Goal: Check status: Check status

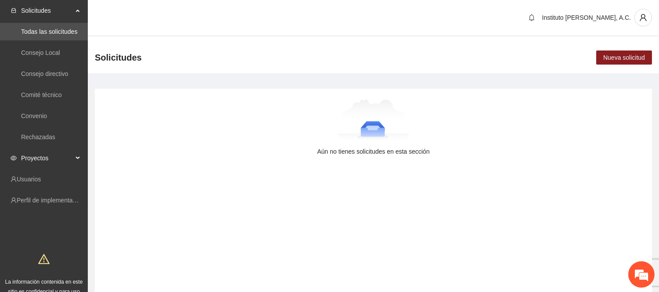
click at [53, 157] on span "Proyectos" at bounding box center [47, 158] width 52 height 18
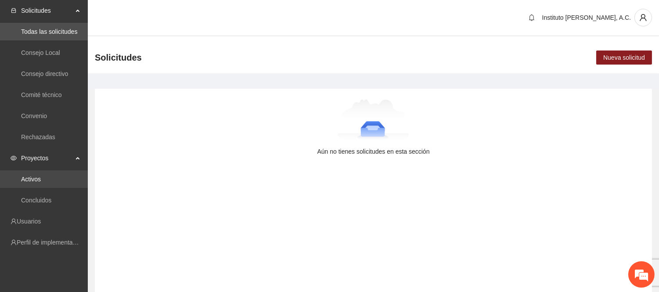
click at [41, 176] on link "Activos" at bounding box center [31, 179] width 20 height 7
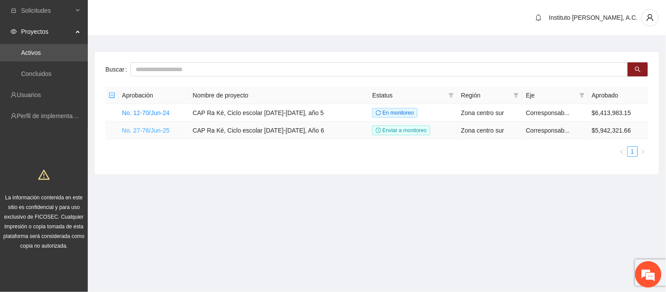
click at [163, 129] on link "No. 27-76/Jun-25" at bounding box center [145, 130] width 47 height 7
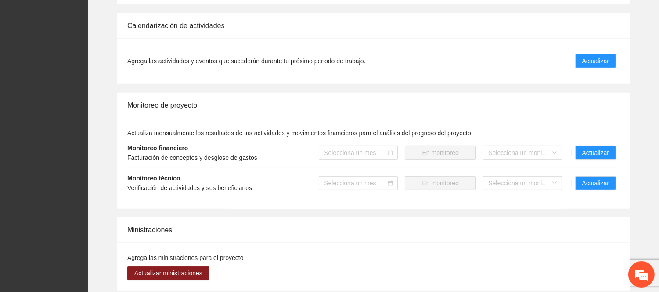
scroll to position [921, 0]
click at [596, 178] on span "Actualizar" at bounding box center [595, 183] width 27 height 10
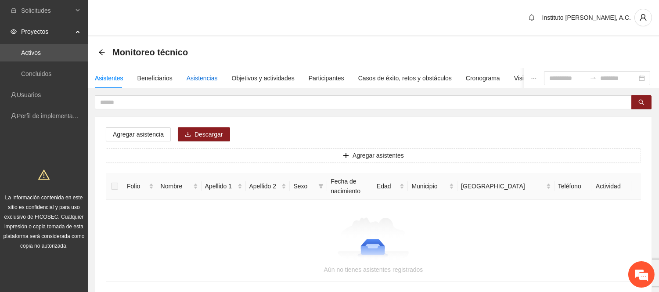
click at [205, 82] on div "Asistencias" at bounding box center [202, 78] width 31 height 10
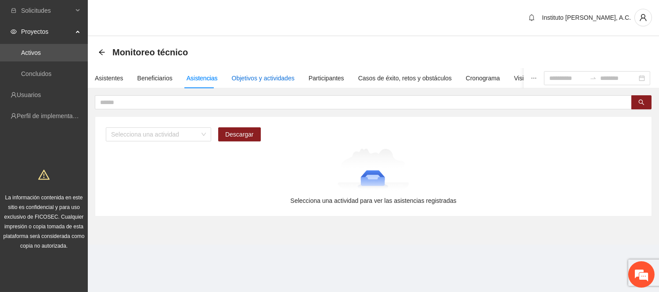
click at [260, 77] on div "Objetivos y actividades" at bounding box center [263, 78] width 63 height 10
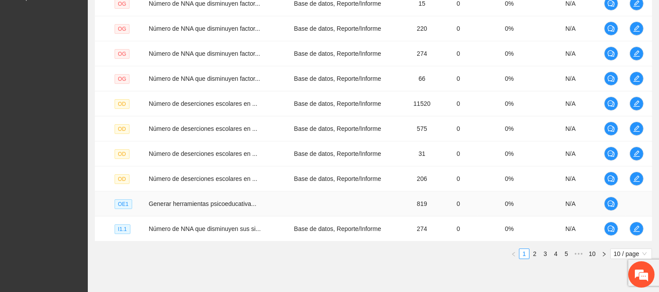
scroll to position [282, 0]
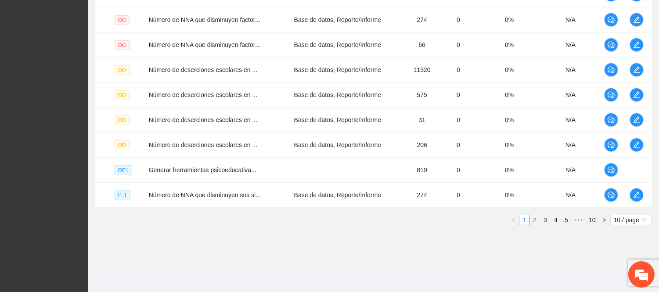
click at [533, 223] on link "2" at bounding box center [535, 220] width 10 height 10
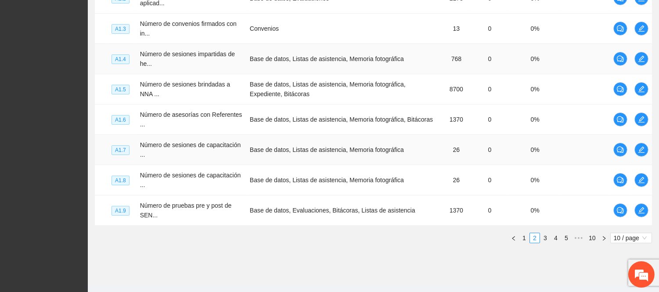
scroll to position [334, 0]
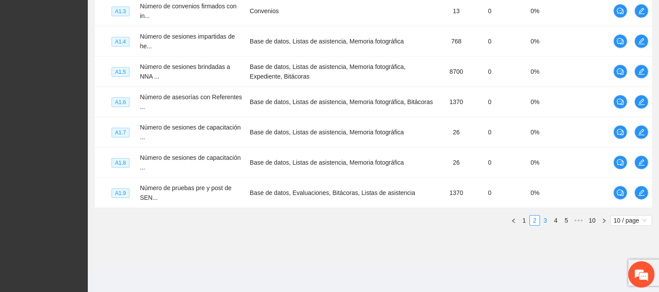
click at [547, 222] on link "3" at bounding box center [546, 221] width 10 height 10
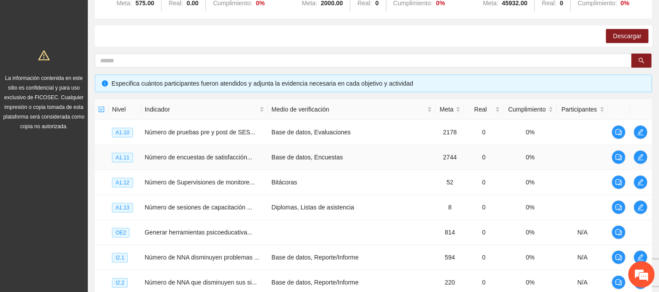
scroll to position [221, 0]
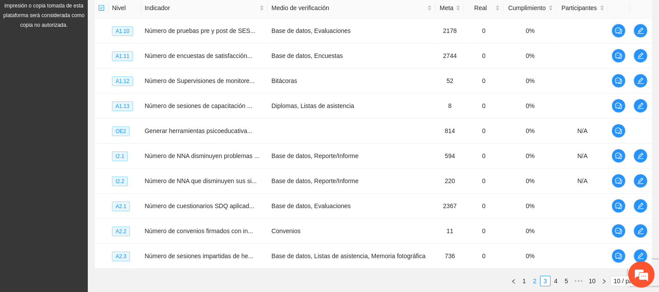
click at [537, 282] on link "2" at bounding box center [535, 281] width 10 height 10
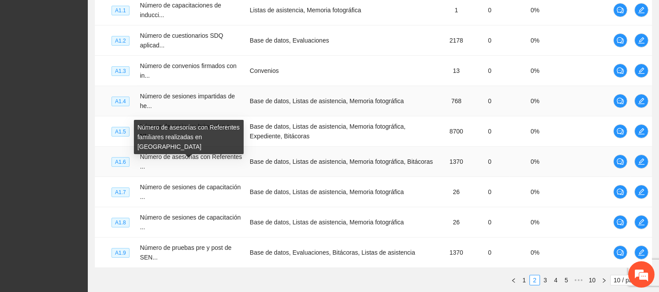
scroll to position [213, 0]
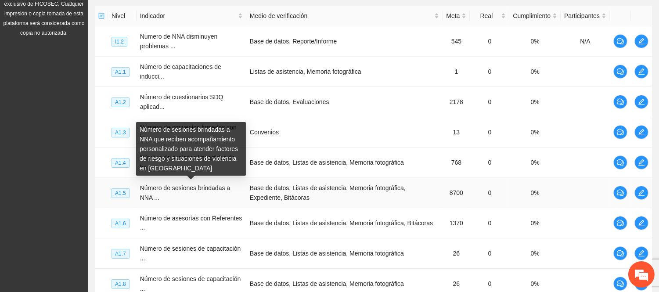
click at [184, 190] on span "Número de sesiones brindadas a NNA ..." at bounding box center [185, 192] width 90 height 17
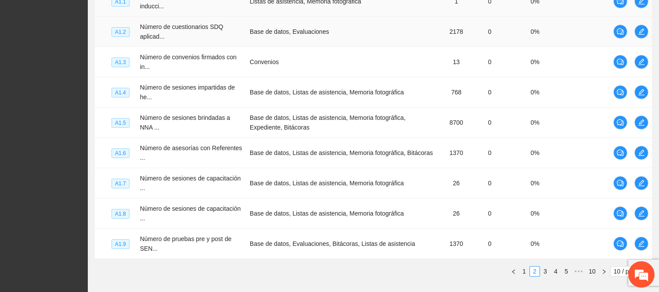
scroll to position [334, 0]
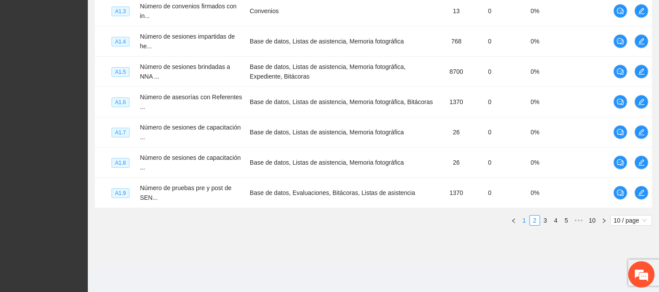
click at [523, 220] on link "1" at bounding box center [524, 221] width 10 height 10
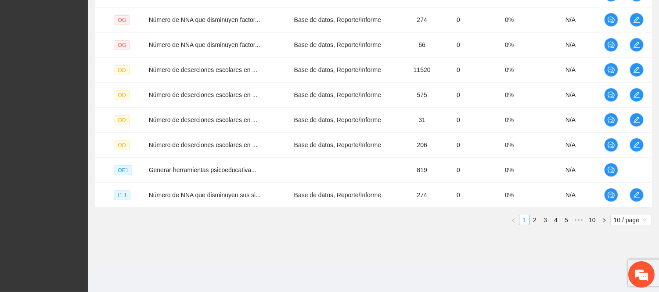
scroll to position [282, 0]
click at [533, 217] on link "2" at bounding box center [535, 220] width 10 height 10
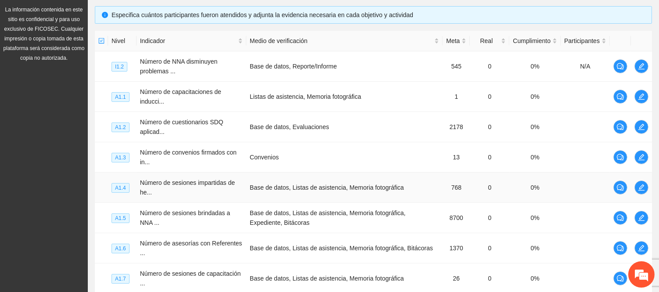
scroll to position [187, 0]
click at [644, 130] on icon "edit" at bounding box center [641, 127] width 7 height 7
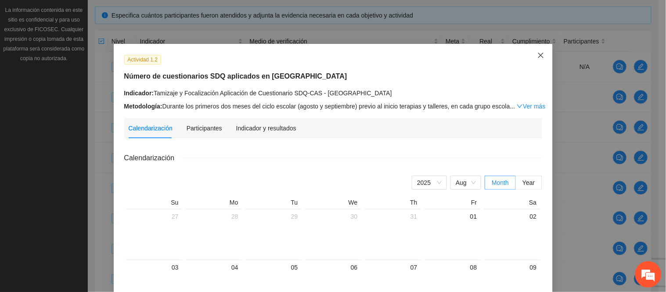
click at [537, 58] on icon "close" at bounding box center [540, 55] width 7 height 7
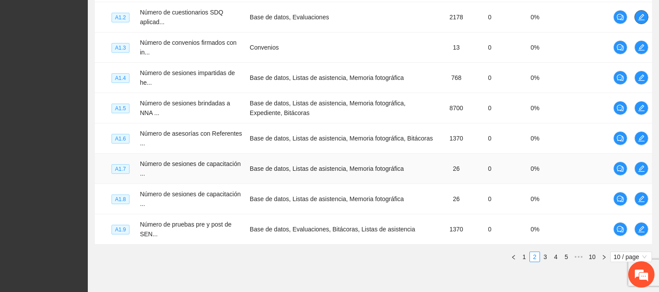
scroll to position [296, 0]
